Goal: Task Accomplishment & Management: Manage account settings

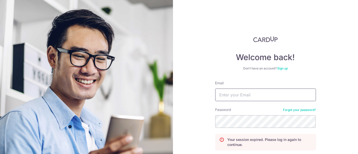
type input "watersealsg@gmail.com"
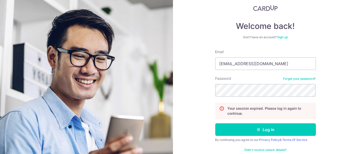
scroll to position [41, 0]
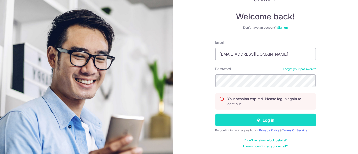
click at [263, 118] on button "Log in" at bounding box center [265, 120] width 101 height 13
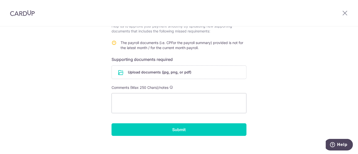
scroll to position [90, 0]
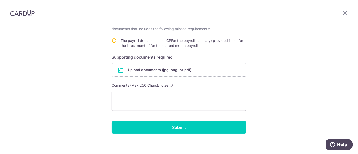
click at [217, 96] on textarea at bounding box center [179, 101] width 135 height 20
type textarea "K"
type textarea "I"
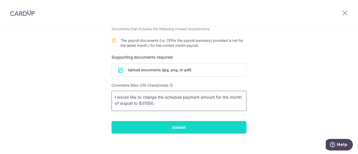
type textarea "I would like to change the schedule payment amount for the month of august to $…"
click at [179, 131] on input "Submit" at bounding box center [179, 127] width 135 height 13
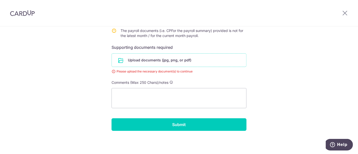
click at [178, 58] on input "file" at bounding box center [179, 60] width 135 height 13
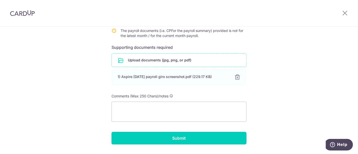
drag, startPoint x: 201, startPoint y: 142, endPoint x: 199, endPoint y: 93, distance: 48.2
click at [199, 93] on form "Payment details Payment ID txn_b2935e46c91 Recipient WATERSEAL SINGAPORE PTE. L…" at bounding box center [179, 52] width 135 height 185
click at [190, 106] on textarea at bounding box center [179, 112] width 135 height 20
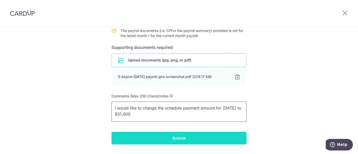
type textarea "I would like to change the schedule payment amount for August 2025 to $31,000"
click at [189, 134] on input "Submit" at bounding box center [179, 138] width 135 height 13
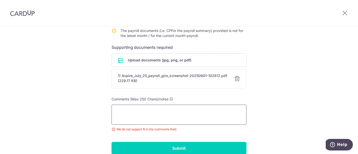
click at [185, 112] on textarea at bounding box center [179, 115] width 135 height 20
type textarea "We would like to change the scheduled payment amount for Aug 25 to 31k."
drag, startPoint x: 182, startPoint y: 116, endPoint x: 81, endPoint y: 84, distance: 105.8
click at [81, 84] on div "Help us verify your payment Payment details Payment ID txn_b2935e46c91 Recipien…" at bounding box center [179, 52] width 358 height 252
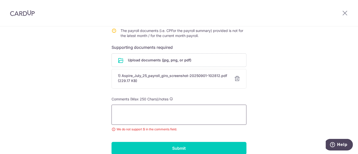
paste textarea "We would like to change the scheduled payment amount for Aug 25 to 31k."
drag, startPoint x: 139, startPoint y: 115, endPoint x: 90, endPoint y: 103, distance: 49.9
click at [90, 103] on div "Help us verify your payment Payment details Payment ID txn_b2935e46c91 Recipien…" at bounding box center [179, 52] width 358 height 252
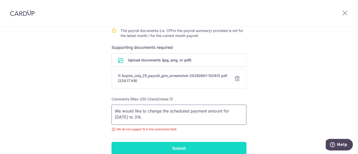
type textarea "We would like to change the scheduled payment amount for Aug 25 to 31k."
click at [167, 145] on input "Submit" at bounding box center [179, 148] width 135 height 13
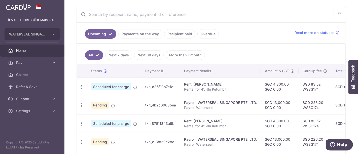
scroll to position [108, 0]
click at [138, 33] on link "Payments on the way" at bounding box center [140, 34] width 44 height 10
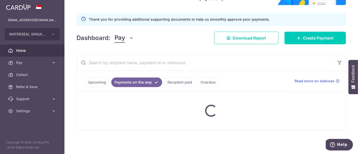
scroll to position [89, 0]
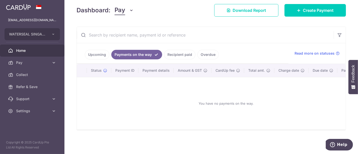
click at [185, 55] on link "Recipient paid" at bounding box center [179, 55] width 31 height 10
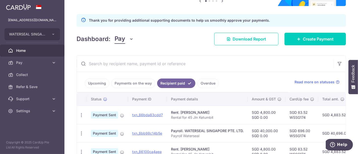
scroll to position [108, 0]
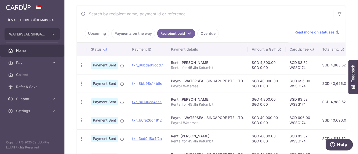
click at [202, 35] on link "Overdue" at bounding box center [208, 34] width 21 height 10
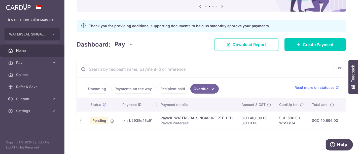
scroll to position [0, 0]
click at [83, 118] on icon "button" at bounding box center [81, 120] width 5 height 5
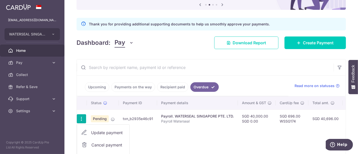
click at [115, 130] on span "Update payment" at bounding box center [108, 133] width 34 height 6
radio input "true"
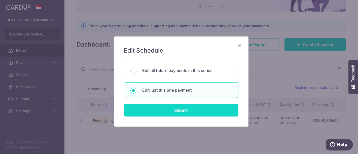
click at [152, 109] on input "Submit" at bounding box center [181, 110] width 114 height 13
radio input "true"
type input "40,000.00"
type input "[DATE]"
type input "Payroll Waterseal"
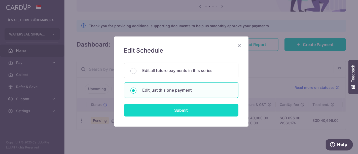
type input "Payroll WSSG"
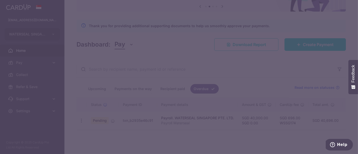
type input "WSSG174"
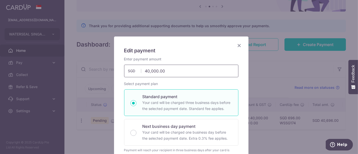
click at [147, 72] on input "40,000.00" at bounding box center [181, 71] width 114 height 13
type input "31,000.00"
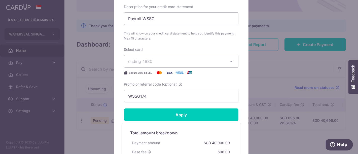
scroll to position [235, 0]
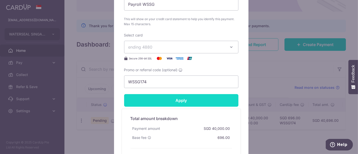
click at [215, 98] on input "Apply" at bounding box center [181, 100] width 114 height 13
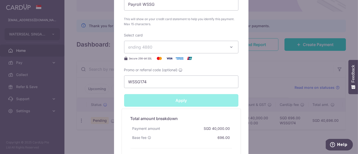
scroll to position [242, 0]
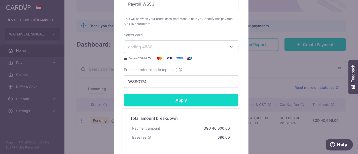
click at [220, 99] on input "Apply" at bounding box center [181, 100] width 114 height 13
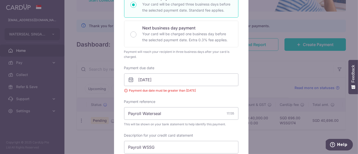
scroll to position [99, 0]
click at [204, 77] on input "[DATE]" at bounding box center [181, 79] width 114 height 13
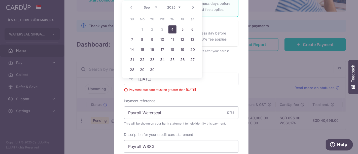
click at [171, 27] on link "4" at bounding box center [173, 29] width 8 height 8
type input "[DATE]"
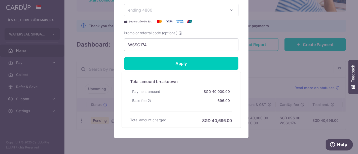
scroll to position [298, 0]
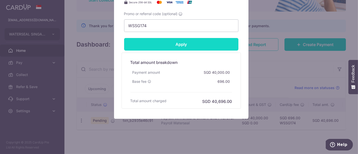
click at [213, 49] on input "Apply" at bounding box center [181, 44] width 114 height 13
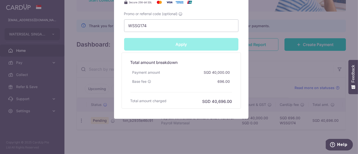
type input "Successfully Applied"
